Goal: Book appointment/travel/reservation

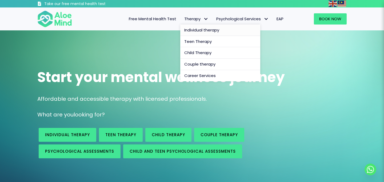
click at [201, 30] on span "Individual therapy" at bounding box center [201, 30] width 35 height 6
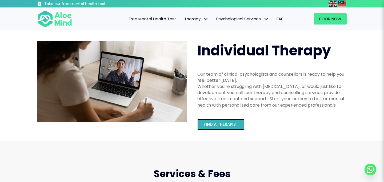
click at [217, 122] on span "Find a therapist" at bounding box center [221, 125] width 34 height 6
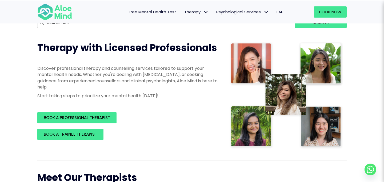
scroll to position [63, 0]
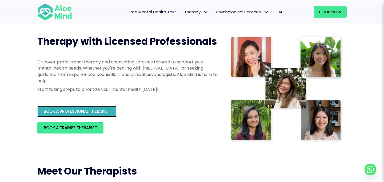
click at [105, 114] on link "BOOK A PROFESSIONAL THERAPIST" at bounding box center [76, 111] width 79 height 11
